Goal: Transaction & Acquisition: Download file/media

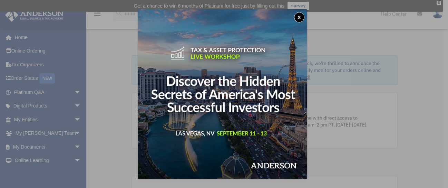
click at [303, 16] on button "x" at bounding box center [299, 17] width 10 height 10
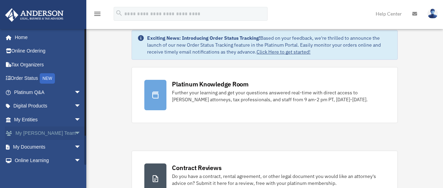
scroll to position [37, 0]
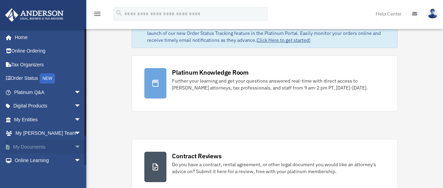
click at [34, 145] on link "My Documents arrow_drop_down" at bounding box center [48, 147] width 87 height 14
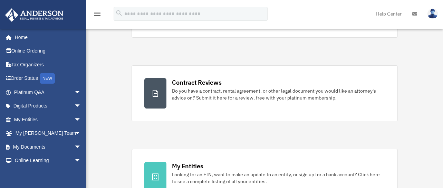
scroll to position [110, 0]
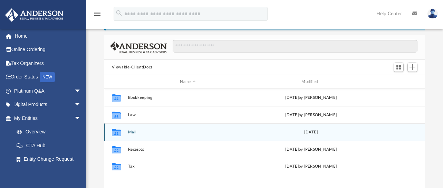
scroll to position [41, 0]
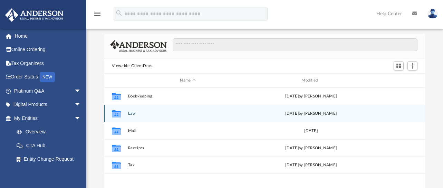
click at [130, 114] on button "Law" at bounding box center [188, 113] width 120 height 4
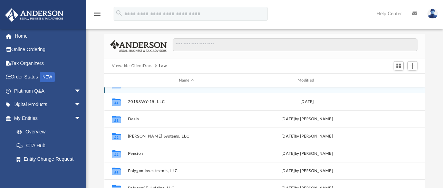
scroll to position [12, 0]
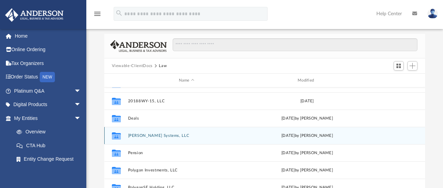
click at [152, 136] on button "[PERSON_NAME] Systems, LLC" at bounding box center [186, 135] width 117 height 4
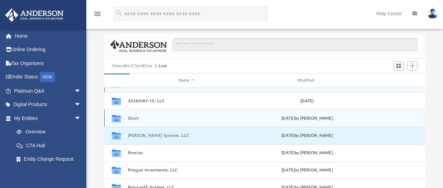
scroll to position [0, 0]
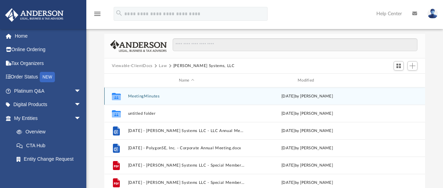
click at [154, 97] on button "MeetingMinutes" at bounding box center [186, 96] width 117 height 4
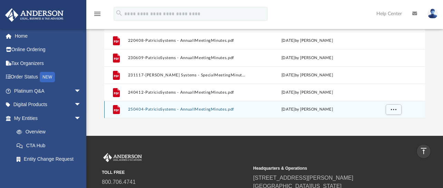
scroll to position [270, 0]
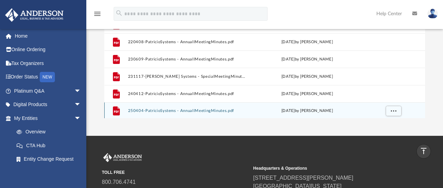
click at [216, 110] on button "250404-PatricioSystems - AnnuallMeetingMinutes.pdf" at bounding box center [186, 110] width 117 height 4
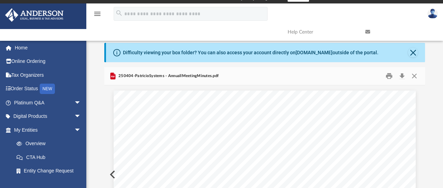
scroll to position [0, 0]
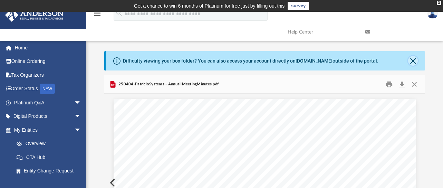
click at [416, 61] on button "Close" at bounding box center [413, 61] width 10 height 10
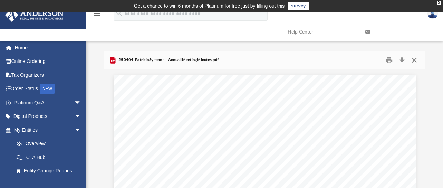
click at [416, 61] on button "Close" at bounding box center [414, 60] width 12 height 11
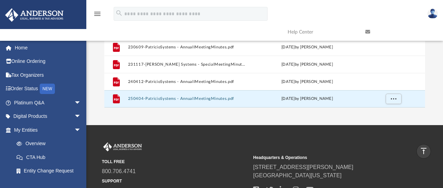
scroll to position [140, 0]
